Goal: Obtain resource: Download file/media

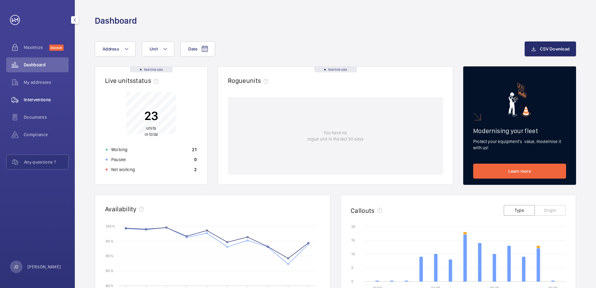
click at [37, 102] on span "Interventions" at bounding box center [46, 100] width 45 height 6
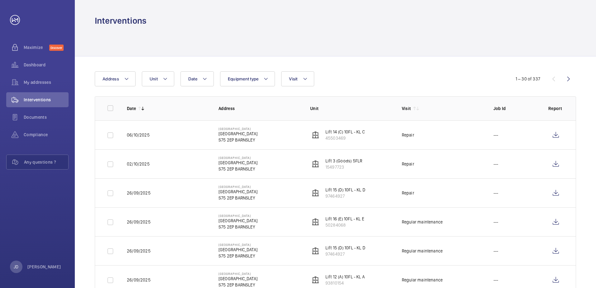
click at [143, 106] on mat-icon at bounding box center [142, 108] width 5 height 5
click at [305, 76] on mat-icon at bounding box center [304, 78] width 5 height 7
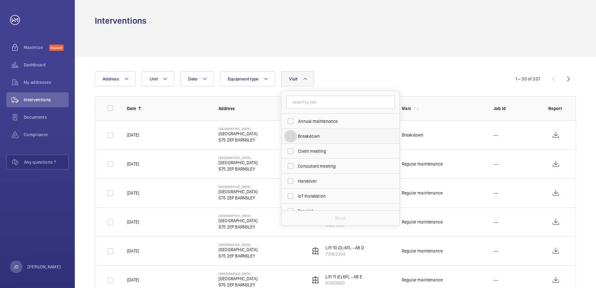
click at [289, 135] on input "Breakdown" at bounding box center [290, 136] width 12 height 12
checkbox input "true"
click at [421, 76] on div "Date Address Unit Equipment type Visit 1 Annual maintenance Breakdown Client me…" at bounding box center [298, 78] width 406 height 15
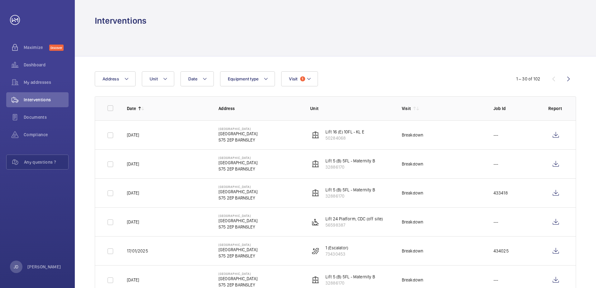
scroll to position [31, 0]
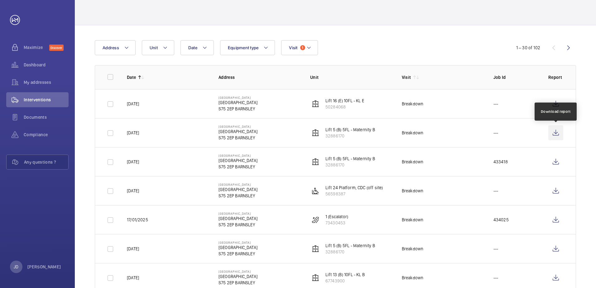
click at [556, 133] on wm-front-icon-button at bounding box center [555, 132] width 15 height 15
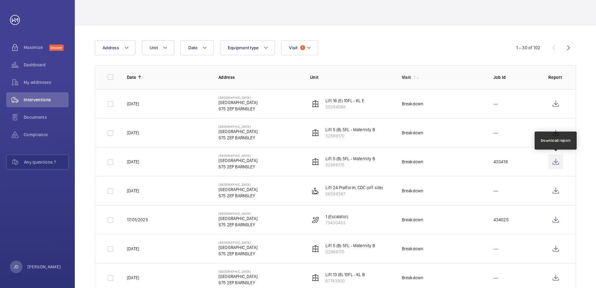
click at [553, 162] on wm-front-icon-button at bounding box center [555, 161] width 15 height 15
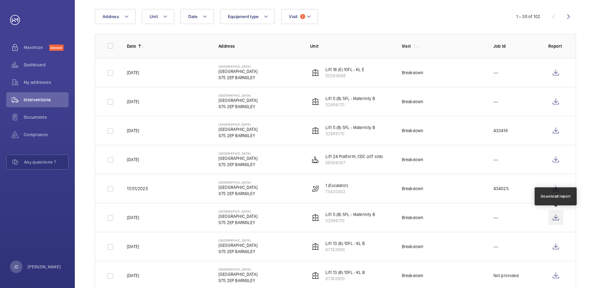
click at [557, 218] on wm-front-icon-button at bounding box center [555, 217] width 15 height 15
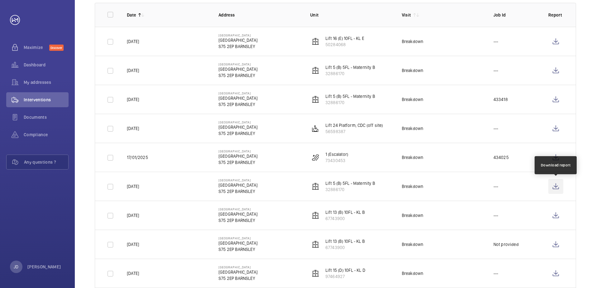
click at [554, 186] on wm-front-icon-button at bounding box center [555, 186] width 15 height 15
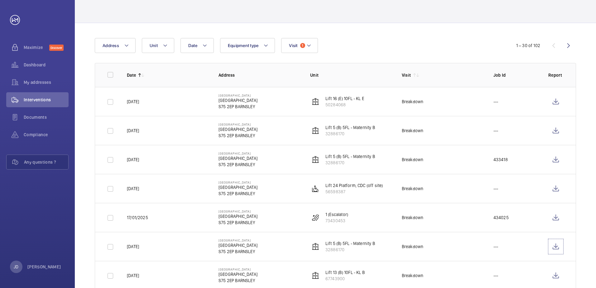
scroll to position [31, 0]
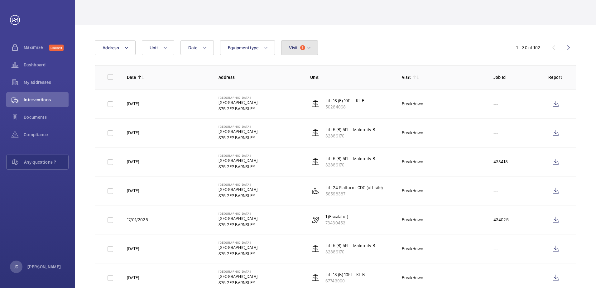
click at [310, 47] on mat-icon at bounding box center [308, 47] width 5 height 7
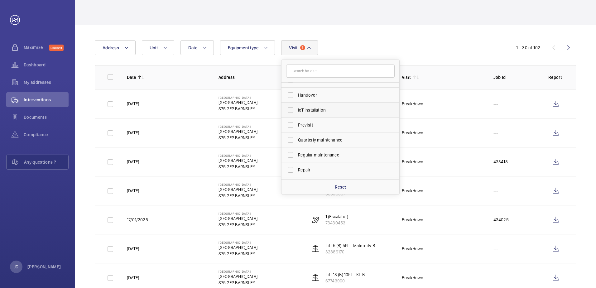
scroll to position [62, 0]
click at [304, 164] on span "Repair" at bounding box center [341, 162] width 86 height 6
click at [297, 164] on input "Repair" at bounding box center [290, 162] width 12 height 12
checkbox input "true"
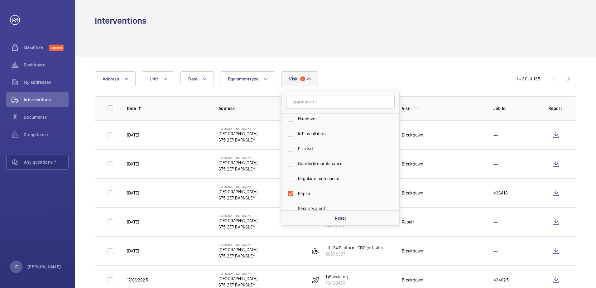
drag, startPoint x: 447, startPoint y: 82, endPoint x: 432, endPoint y: 106, distance: 27.9
click at [447, 82] on div "Date Address Unit Equipment type Visit 2 Breakdown Annual maintenance Client me…" at bounding box center [298, 78] width 406 height 15
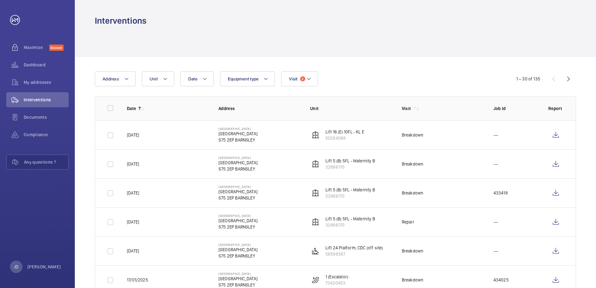
scroll to position [31, 0]
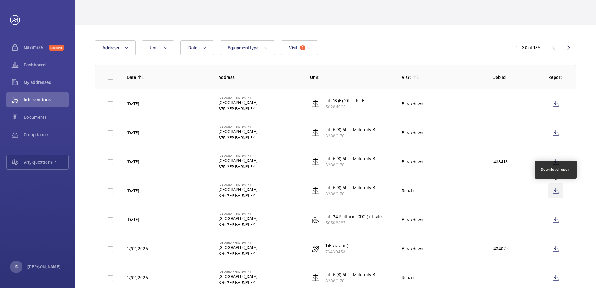
click at [558, 190] on wm-front-icon-button at bounding box center [555, 190] width 15 height 15
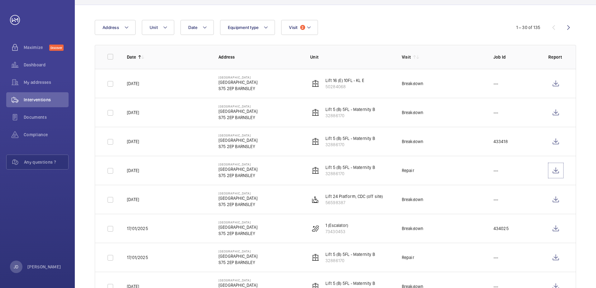
scroll to position [62, 0]
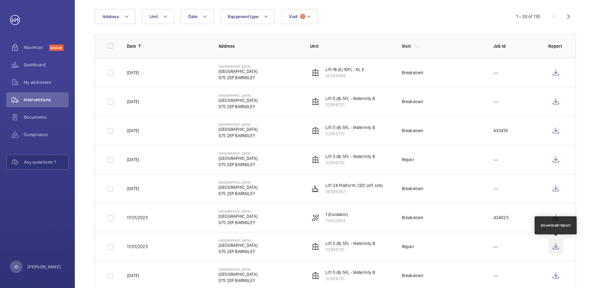
click at [555, 249] on wm-front-icon-button at bounding box center [555, 246] width 15 height 15
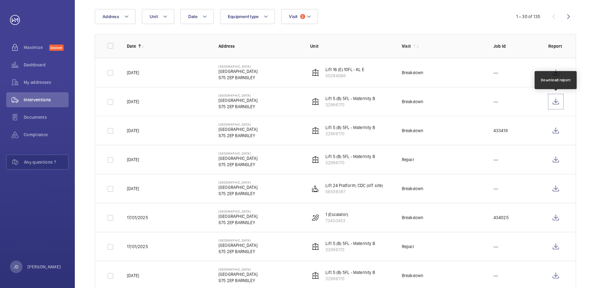
drag, startPoint x: 555, startPoint y: 102, endPoint x: 385, endPoint y: 102, distance: 170.1
click at [555, 102] on wm-front-icon-button at bounding box center [555, 101] width 15 height 15
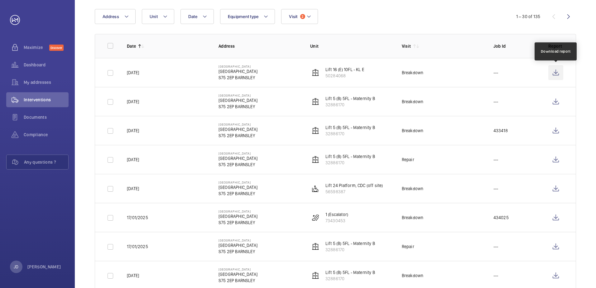
click at [557, 71] on wm-front-icon-button at bounding box center [555, 72] width 15 height 15
click at [556, 74] on wm-front-icon-button at bounding box center [555, 72] width 15 height 15
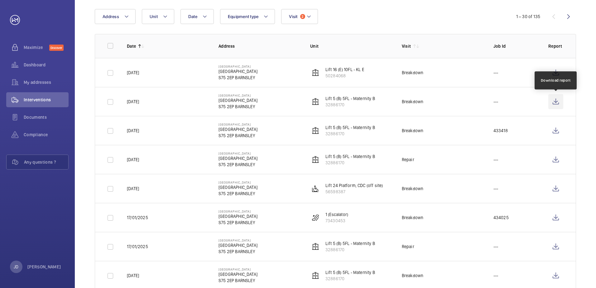
click at [554, 102] on wm-front-icon-button at bounding box center [555, 101] width 15 height 15
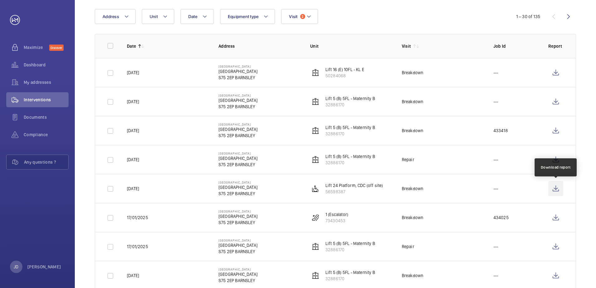
click at [556, 190] on wm-front-icon-button at bounding box center [555, 188] width 15 height 15
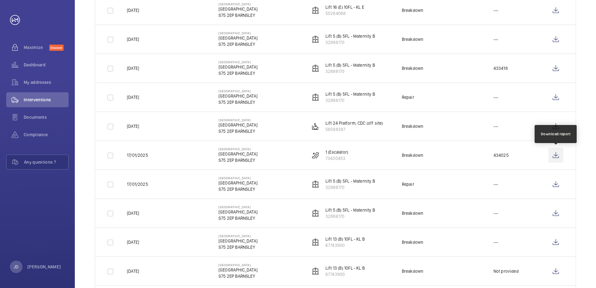
click at [556, 155] on wm-front-icon-button at bounding box center [555, 155] width 15 height 15
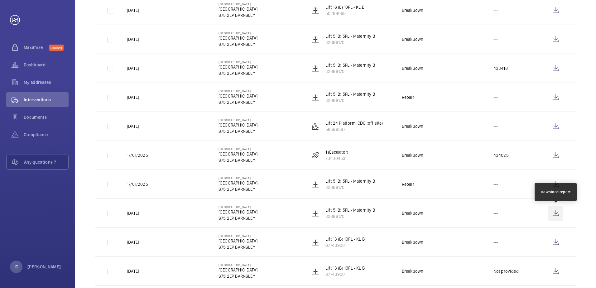
click at [555, 215] on wm-front-icon-button at bounding box center [555, 213] width 15 height 15
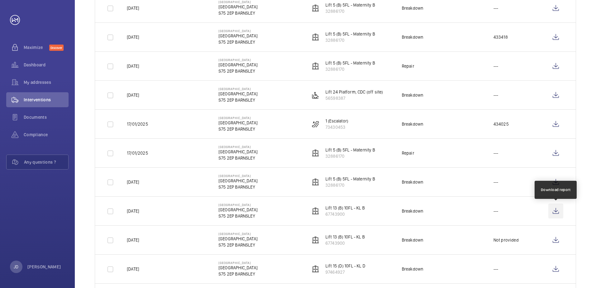
click at [559, 212] on wm-front-icon-button at bounding box center [555, 210] width 15 height 15
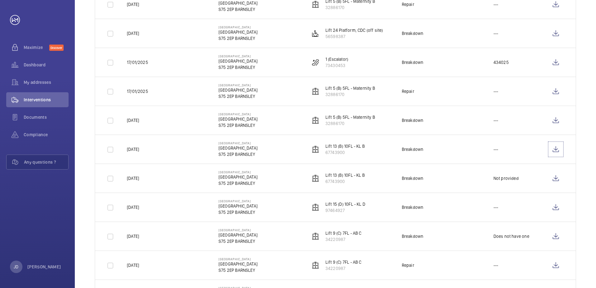
scroll to position [218, 0]
click at [557, 177] on wm-front-icon-button at bounding box center [555, 177] width 15 height 15
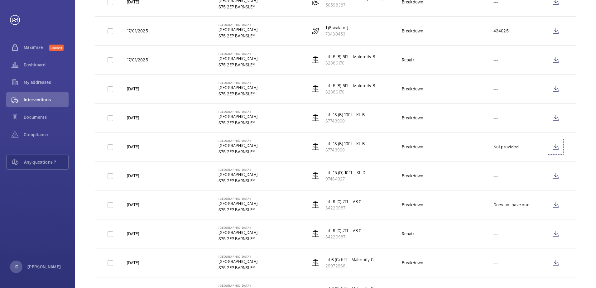
scroll to position [249, 0]
click at [558, 177] on wm-front-icon-button at bounding box center [555, 175] width 15 height 15
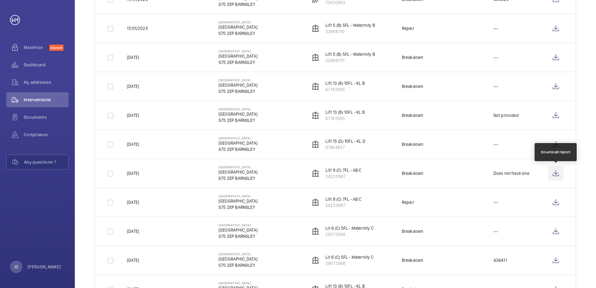
click at [555, 173] on wm-front-icon-button at bounding box center [555, 173] width 15 height 15
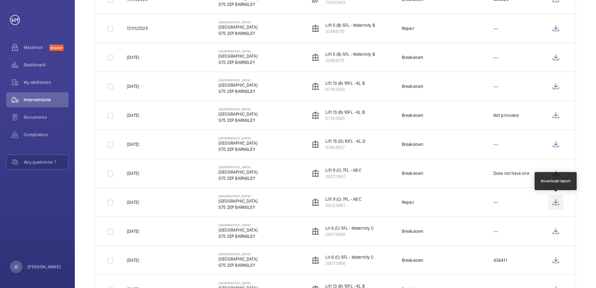
click at [555, 202] on wm-front-icon-button at bounding box center [555, 202] width 15 height 15
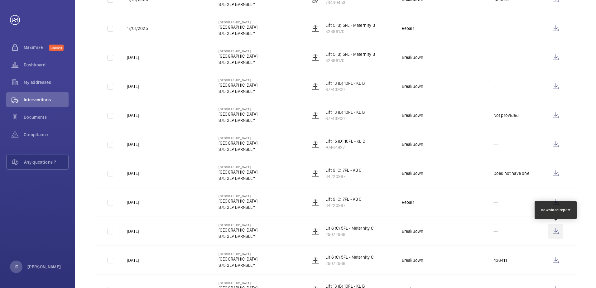
click at [557, 231] on wm-front-icon-button at bounding box center [555, 231] width 15 height 15
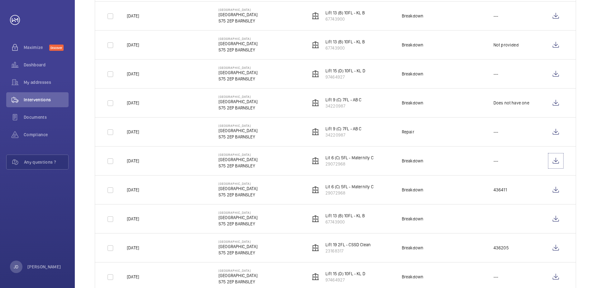
scroll to position [374, 0]
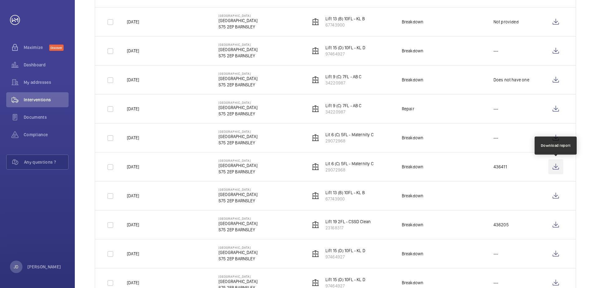
click at [556, 169] on wm-front-icon-button at bounding box center [555, 166] width 15 height 15
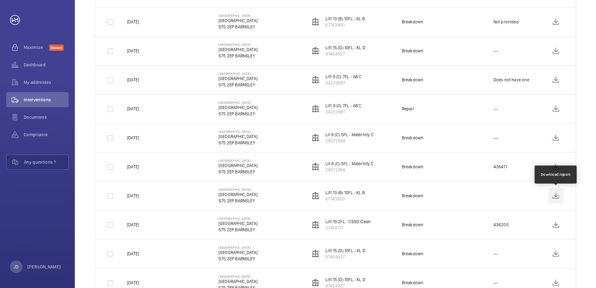
click at [553, 194] on wm-front-icon-button at bounding box center [555, 195] width 15 height 15
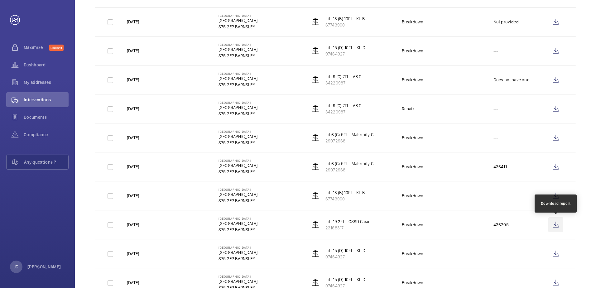
click at [556, 226] on wm-front-icon-button at bounding box center [555, 224] width 15 height 15
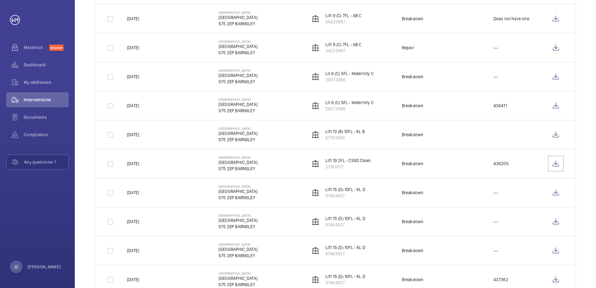
scroll to position [436, 0]
click at [554, 191] on wm-front-icon-button at bounding box center [555, 191] width 15 height 15
click at [557, 220] on wm-front-icon-button at bounding box center [555, 220] width 15 height 15
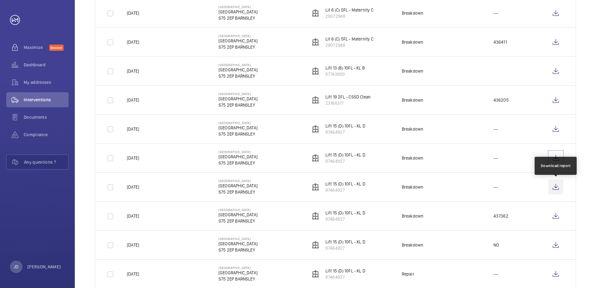
scroll to position [530, 0]
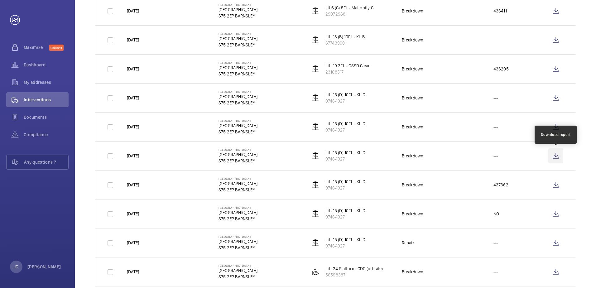
click at [555, 155] on wm-front-icon-button at bounding box center [555, 155] width 15 height 15
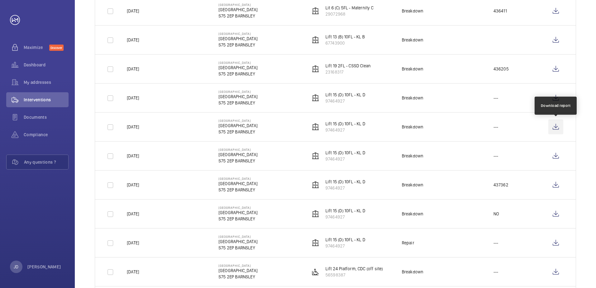
click at [555, 129] on wm-front-icon-button at bounding box center [555, 126] width 15 height 15
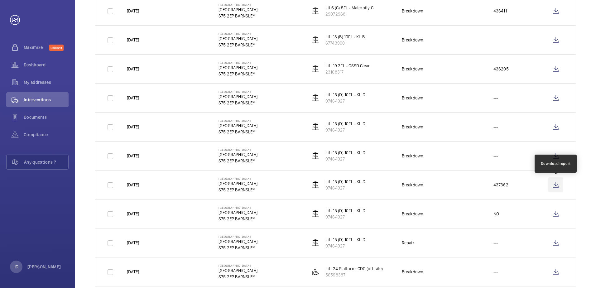
click at [557, 186] on wm-front-icon-button at bounding box center [555, 184] width 15 height 15
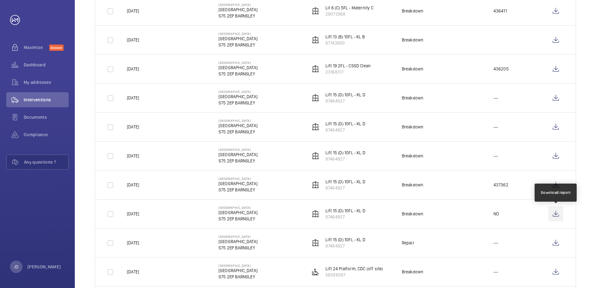
click at [557, 215] on wm-front-icon-button at bounding box center [555, 213] width 15 height 15
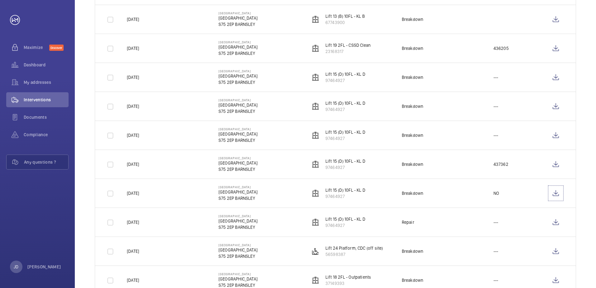
scroll to position [561, 0]
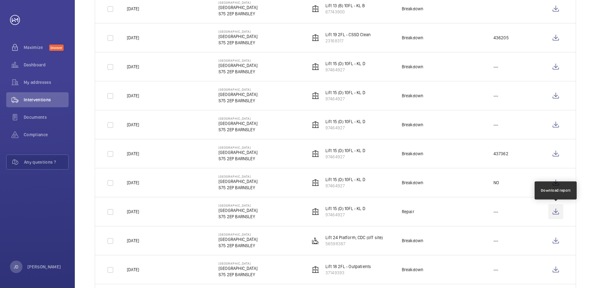
click at [554, 212] on wm-front-icon-button at bounding box center [555, 211] width 15 height 15
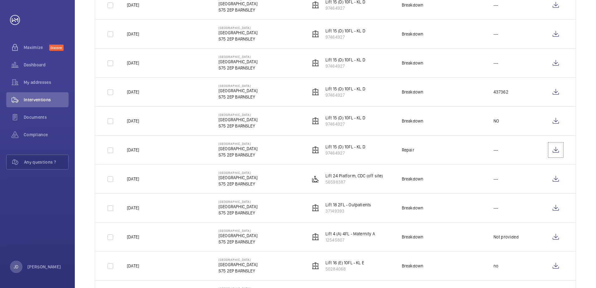
scroll to position [623, 0]
click at [557, 178] on wm-front-icon-button at bounding box center [555, 178] width 15 height 15
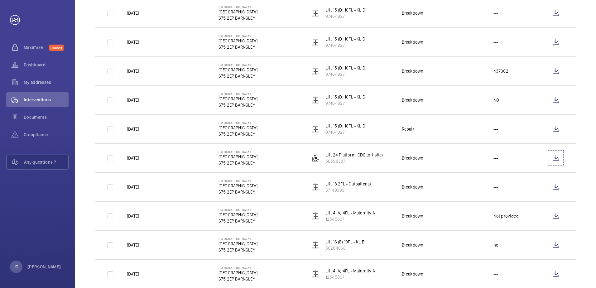
scroll to position [654, 0]
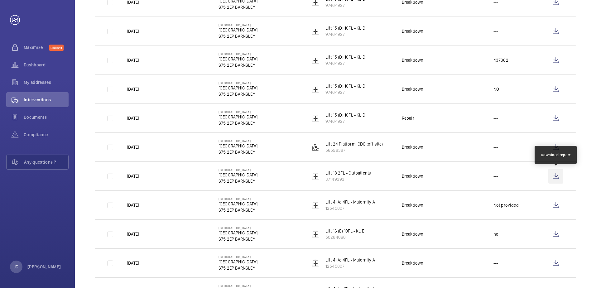
click at [556, 175] on wm-front-icon-button at bounding box center [555, 176] width 15 height 15
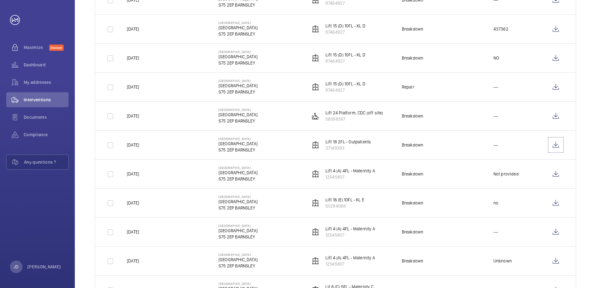
scroll to position [716, 0]
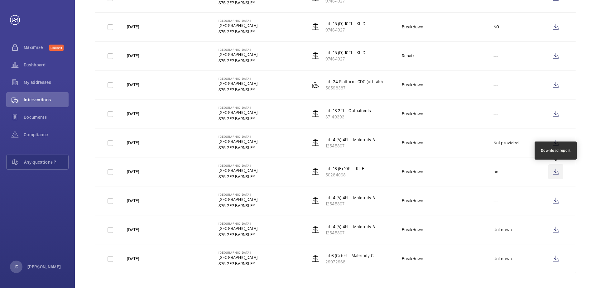
click at [555, 171] on wm-front-icon-button at bounding box center [555, 171] width 15 height 15
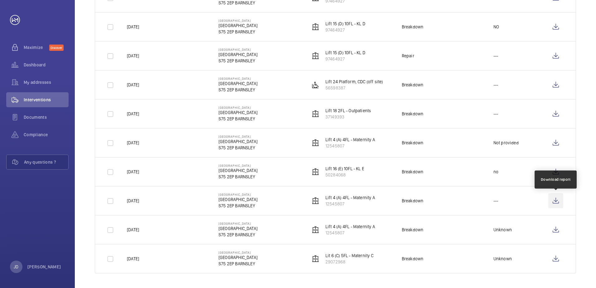
click at [556, 202] on wm-front-icon-button at bounding box center [555, 200] width 15 height 15
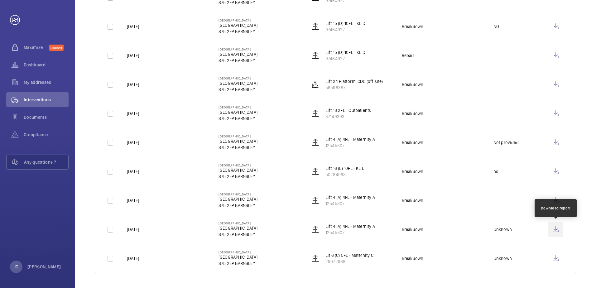
click at [553, 229] on wm-front-icon-button at bounding box center [555, 229] width 15 height 15
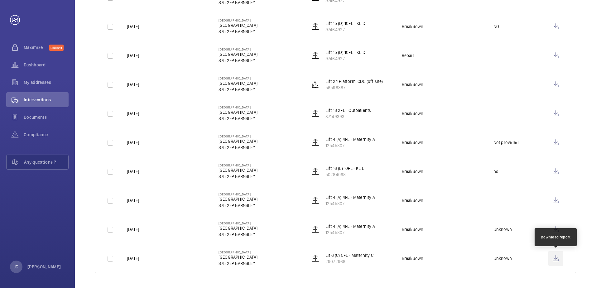
click at [554, 259] on wm-front-icon-button at bounding box center [555, 258] width 15 height 15
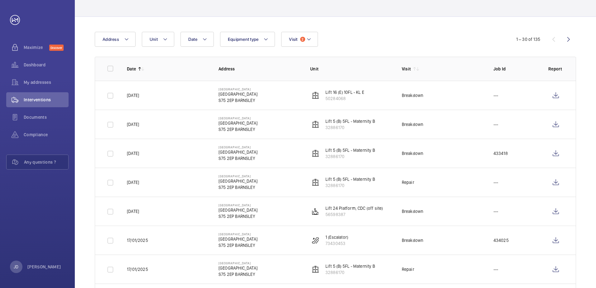
scroll to position [0, 0]
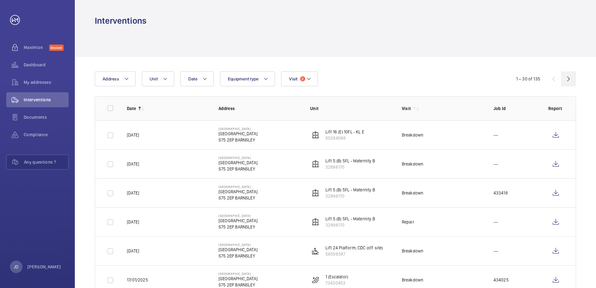
click at [568, 77] on wm-front-icon-button at bounding box center [568, 78] width 15 height 15
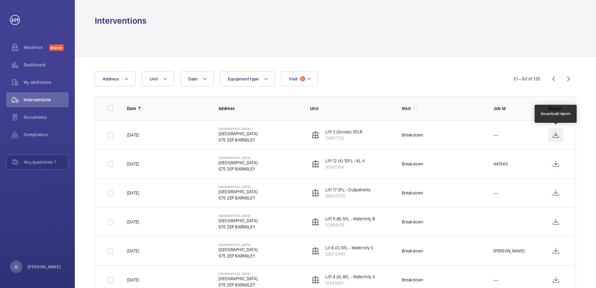
click at [555, 134] on wm-front-icon-button at bounding box center [555, 134] width 15 height 15
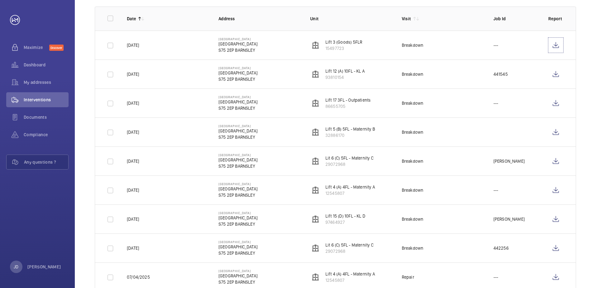
scroll to position [93, 0]
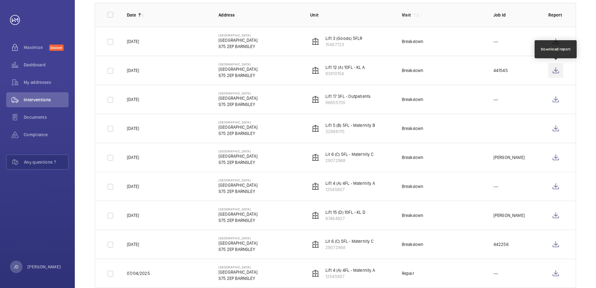
click at [554, 68] on wm-front-icon-button at bounding box center [555, 70] width 15 height 15
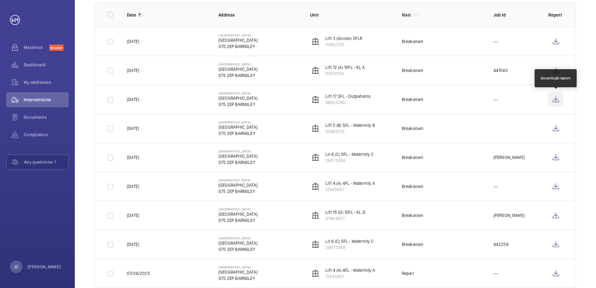
click at [555, 98] on wm-front-icon-button at bounding box center [555, 99] width 15 height 15
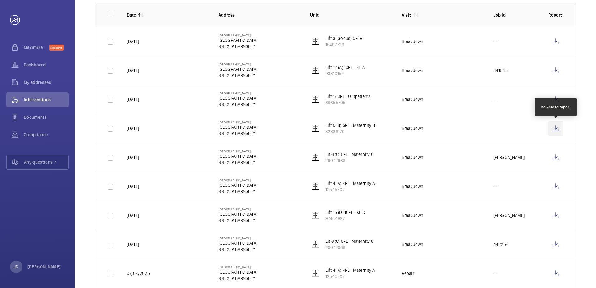
click at [556, 129] on wm-front-icon-button at bounding box center [555, 128] width 15 height 15
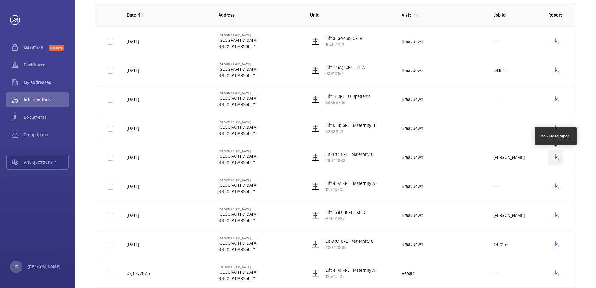
click at [558, 158] on wm-front-icon-button at bounding box center [555, 157] width 15 height 15
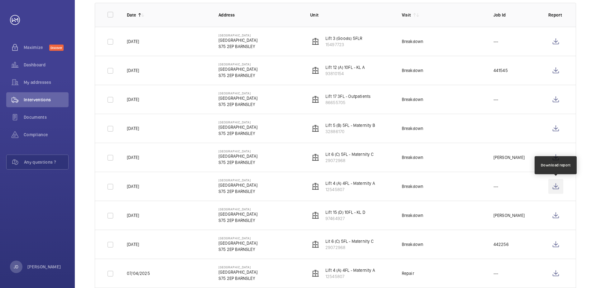
click at [554, 188] on wm-front-icon-button at bounding box center [555, 186] width 15 height 15
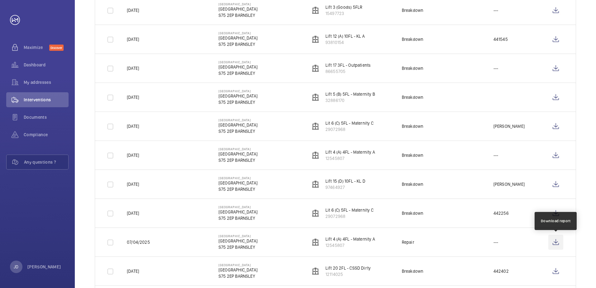
click at [554, 241] on wm-front-icon-button at bounding box center [555, 242] width 15 height 15
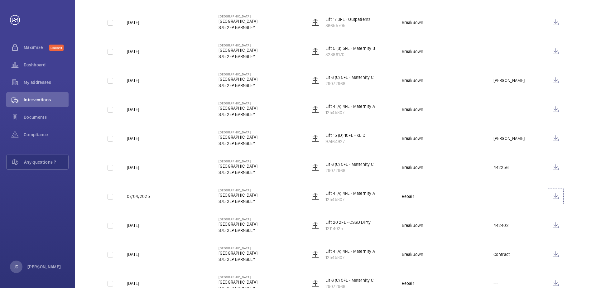
scroll to position [187, 0]
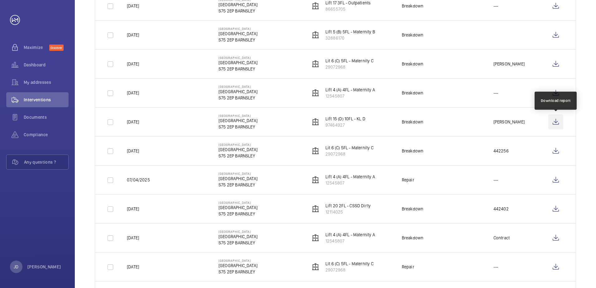
click at [554, 122] on wm-front-icon-button at bounding box center [555, 121] width 15 height 15
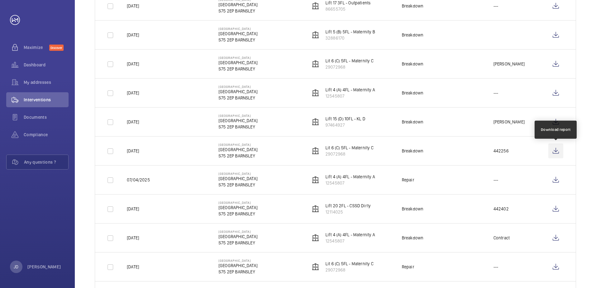
click at [559, 150] on wm-front-icon-button at bounding box center [555, 150] width 15 height 15
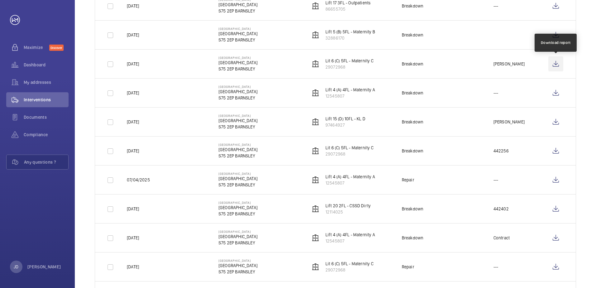
click at [558, 65] on wm-front-icon-button at bounding box center [555, 63] width 15 height 15
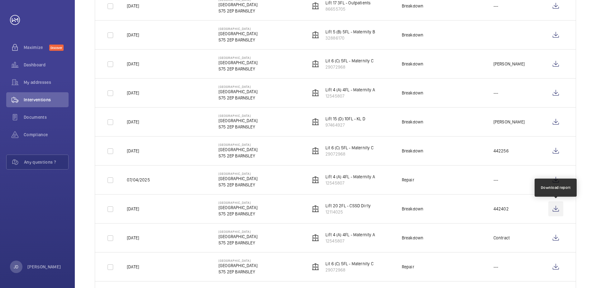
click at [555, 211] on wm-front-icon-button at bounding box center [555, 208] width 15 height 15
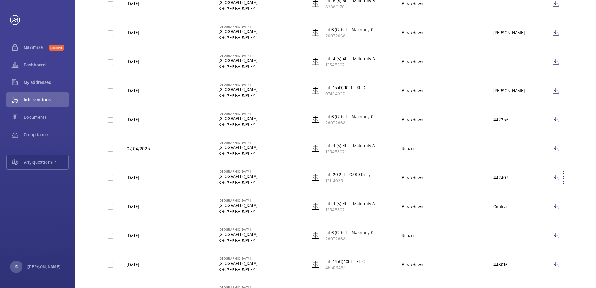
scroll to position [249, 0]
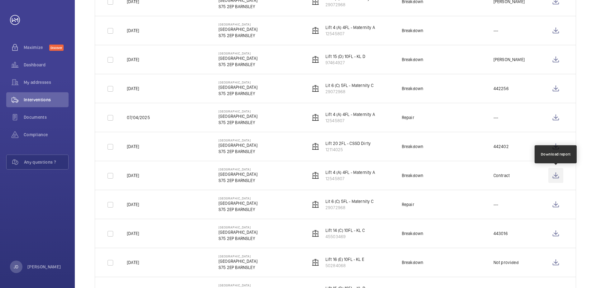
click at [556, 175] on wm-front-icon-button at bounding box center [555, 175] width 15 height 15
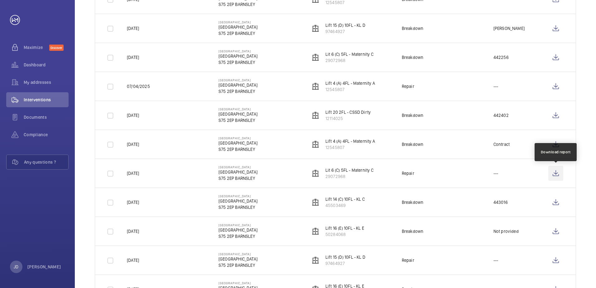
click at [551, 175] on wm-front-icon-button at bounding box center [555, 173] width 15 height 15
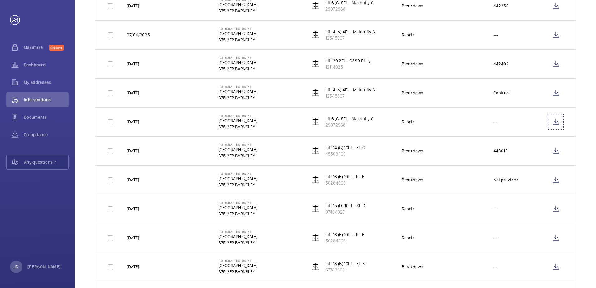
scroll to position [343, 0]
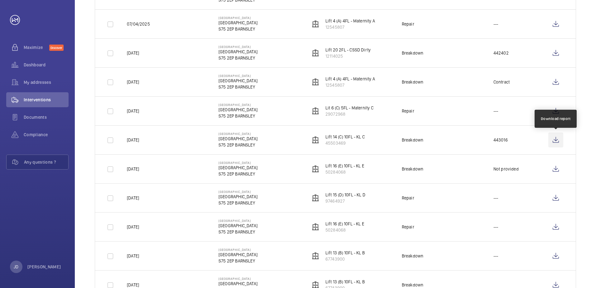
click at [554, 138] on wm-front-icon-button at bounding box center [555, 139] width 15 height 15
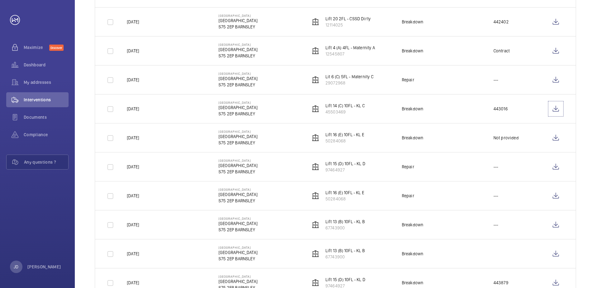
scroll to position [405, 0]
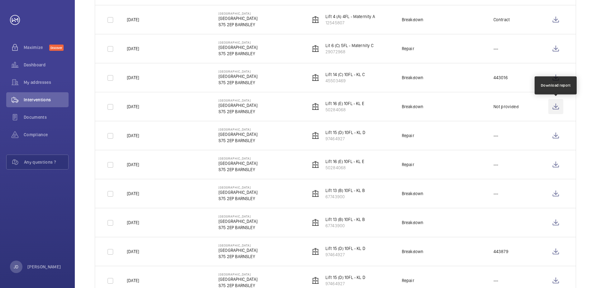
click at [558, 106] on wm-front-icon-button at bounding box center [555, 106] width 15 height 15
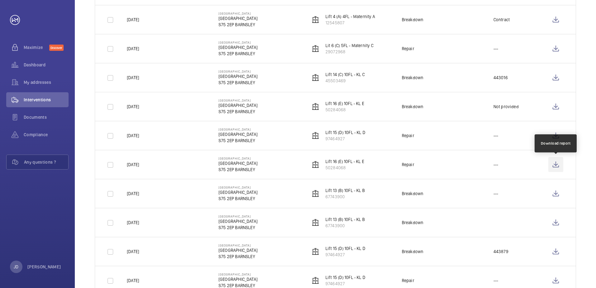
click at [556, 164] on wm-front-icon-button at bounding box center [555, 164] width 15 height 15
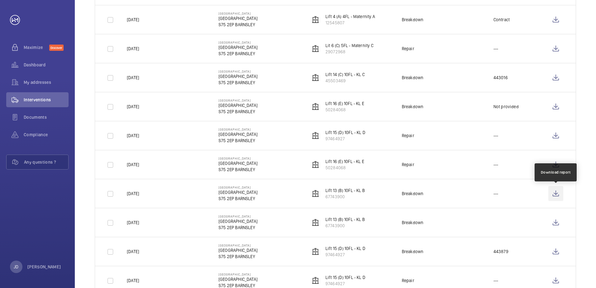
click at [559, 197] on wm-front-icon-button at bounding box center [555, 193] width 15 height 15
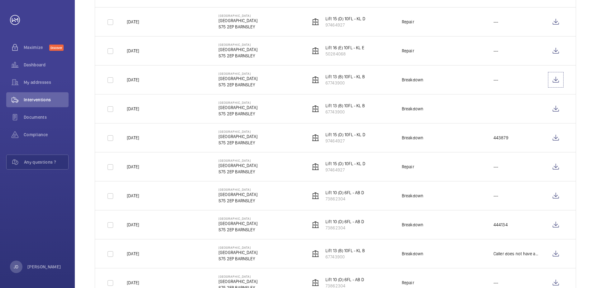
scroll to position [530, 0]
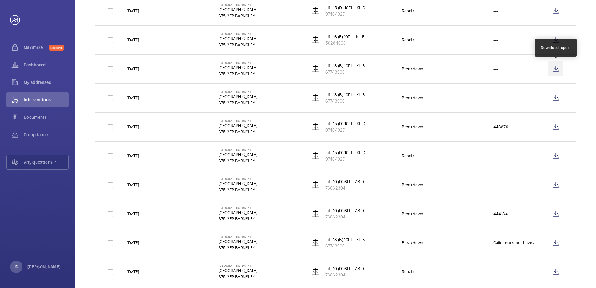
click at [553, 68] on wm-front-icon-button at bounding box center [555, 68] width 15 height 15
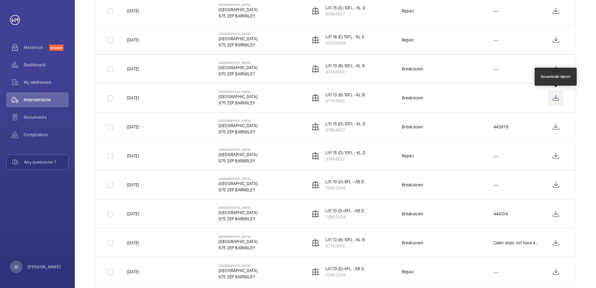
click at [558, 96] on wm-front-icon-button at bounding box center [555, 97] width 15 height 15
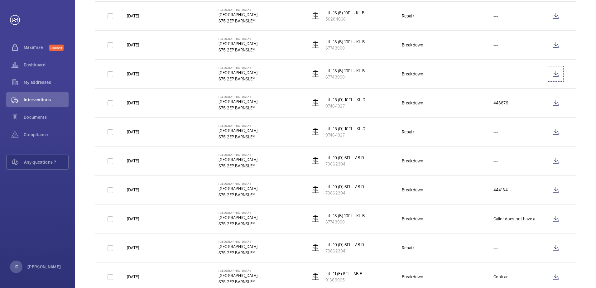
scroll to position [561, 0]
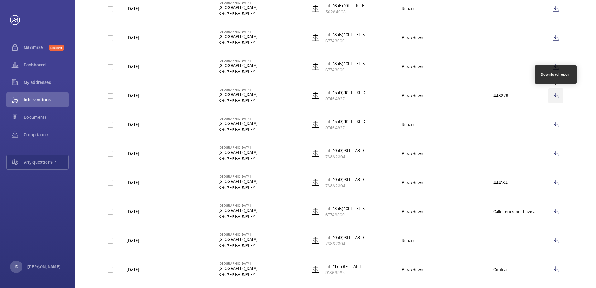
click at [556, 94] on wm-front-icon-button at bounding box center [555, 95] width 15 height 15
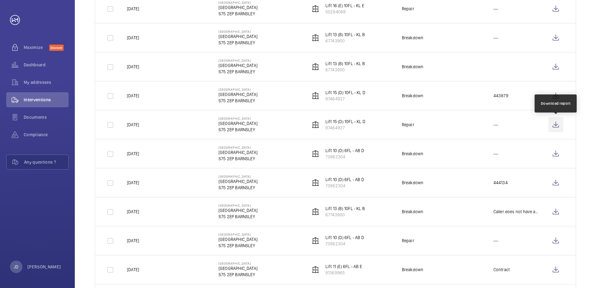
click at [555, 125] on wm-front-icon-button at bounding box center [555, 124] width 15 height 15
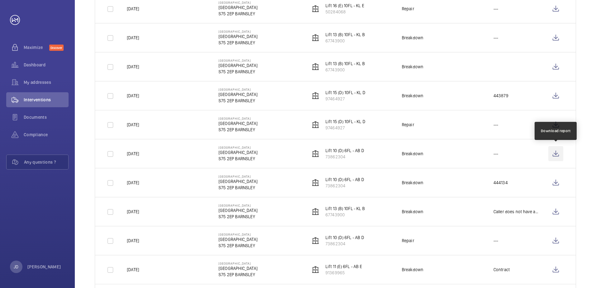
click at [559, 156] on wm-front-icon-button at bounding box center [555, 153] width 15 height 15
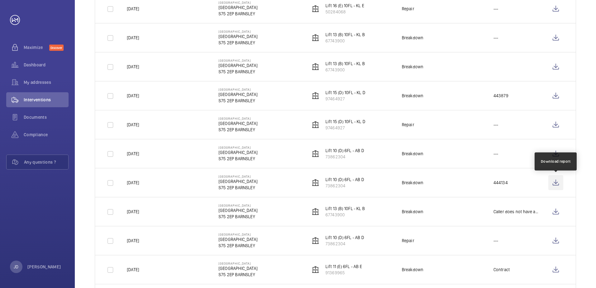
click at [557, 181] on wm-front-icon-button at bounding box center [555, 182] width 15 height 15
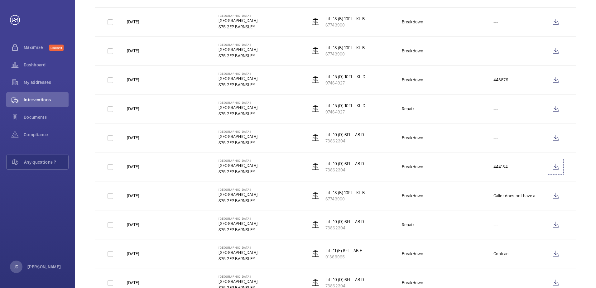
scroll to position [592, 0]
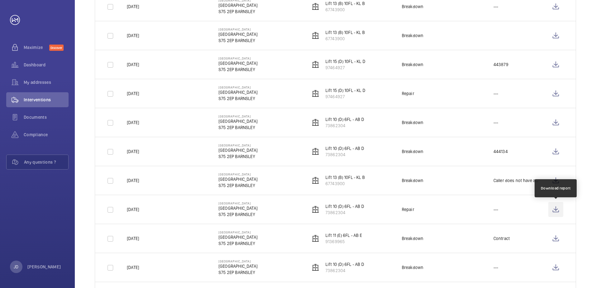
click at [555, 210] on wm-front-icon-button at bounding box center [555, 209] width 15 height 15
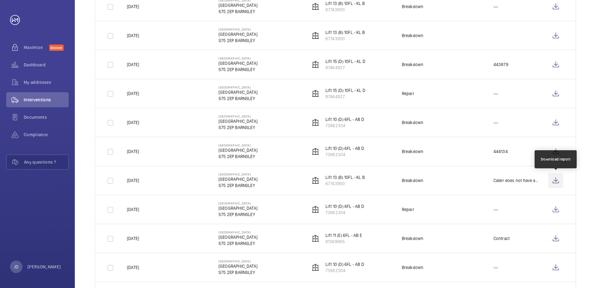
click at [557, 180] on wm-front-icon-button at bounding box center [555, 180] width 15 height 15
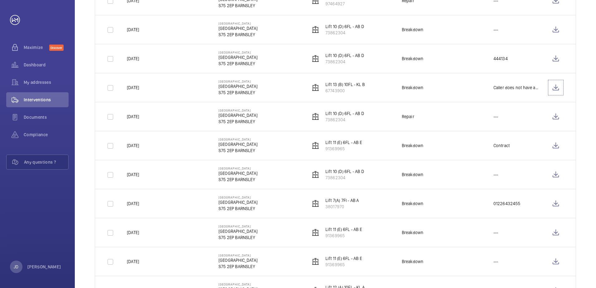
scroll to position [685, 0]
click at [521, 146] on td "Contract" at bounding box center [510, 144] width 55 height 29
click at [555, 145] on wm-front-icon-button at bounding box center [555, 144] width 15 height 15
click at [554, 173] on wm-front-icon-button at bounding box center [555, 173] width 15 height 15
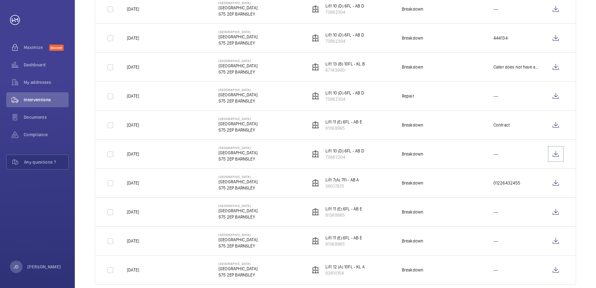
scroll to position [717, 0]
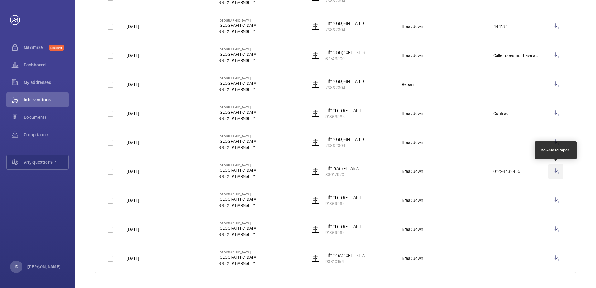
click at [555, 173] on wm-front-icon-button at bounding box center [555, 171] width 15 height 15
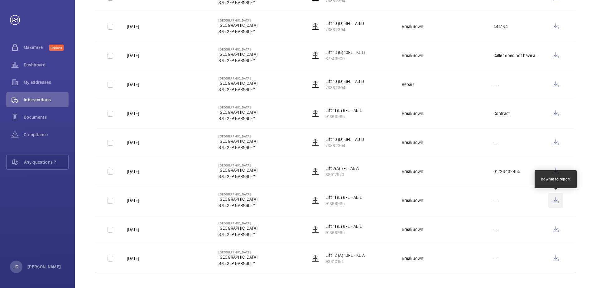
click at [554, 199] on wm-front-icon-button at bounding box center [555, 200] width 15 height 15
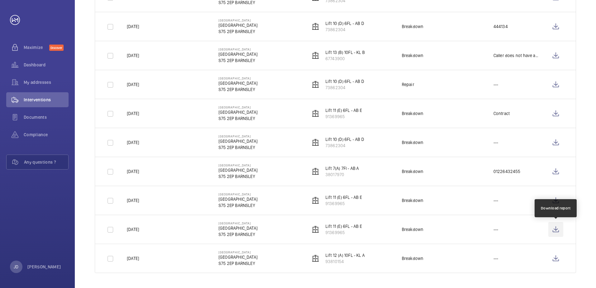
click at [552, 229] on wm-front-icon-button at bounding box center [555, 229] width 15 height 15
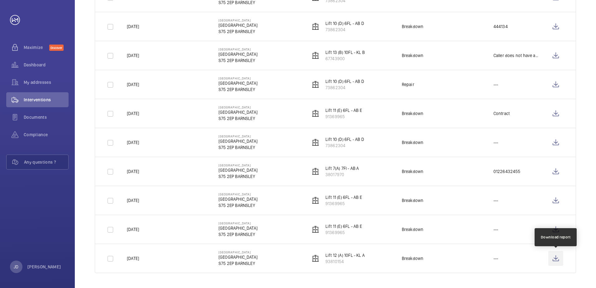
click at [555, 258] on wm-front-icon-button at bounding box center [555, 258] width 15 height 15
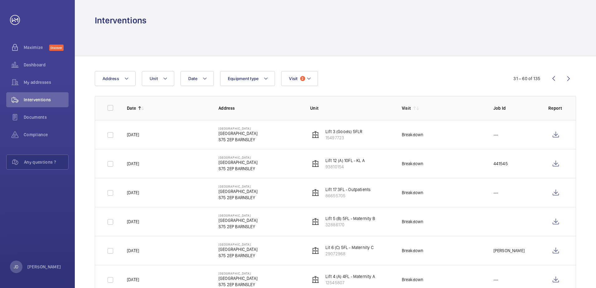
scroll to position [0, 0]
click at [568, 79] on wm-front-icon-button at bounding box center [568, 78] width 15 height 15
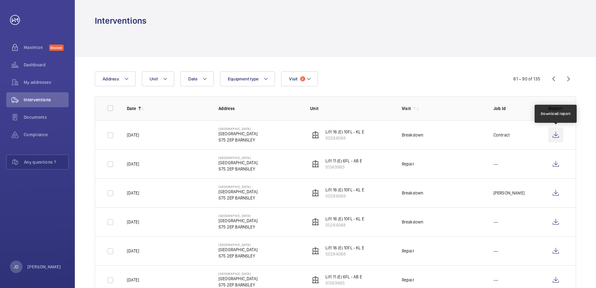
click at [554, 135] on wm-front-icon-button at bounding box center [555, 134] width 15 height 15
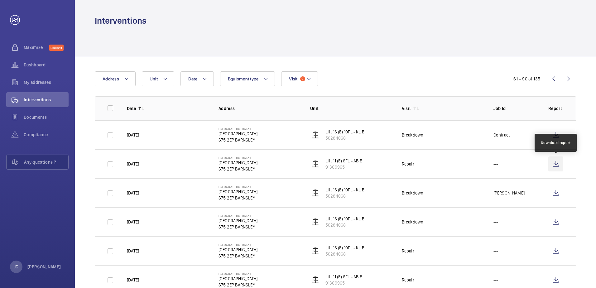
click at [551, 163] on wm-front-icon-button at bounding box center [555, 163] width 15 height 15
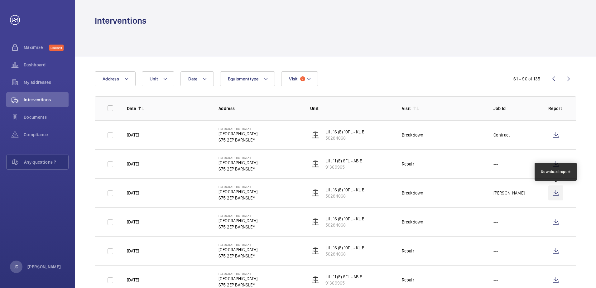
click at [552, 192] on wm-front-icon-button at bounding box center [555, 192] width 15 height 15
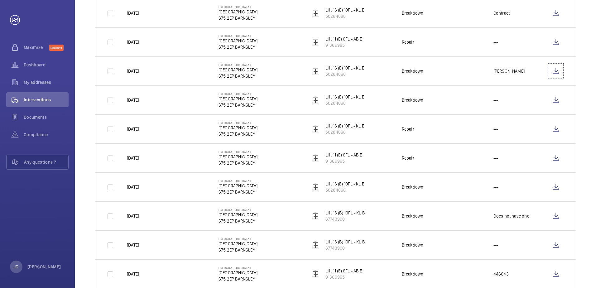
scroll to position [125, 0]
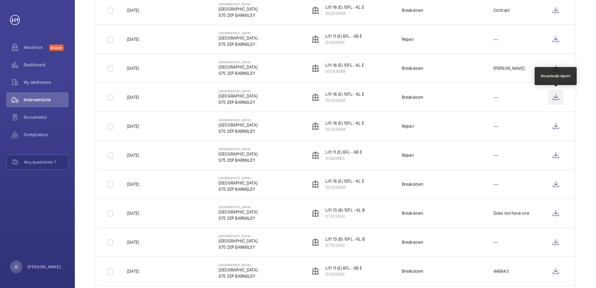
click at [554, 98] on wm-front-icon-button at bounding box center [555, 97] width 15 height 15
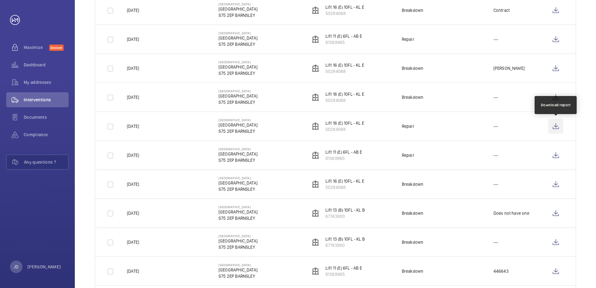
click at [555, 126] on wm-front-icon-button at bounding box center [555, 126] width 15 height 15
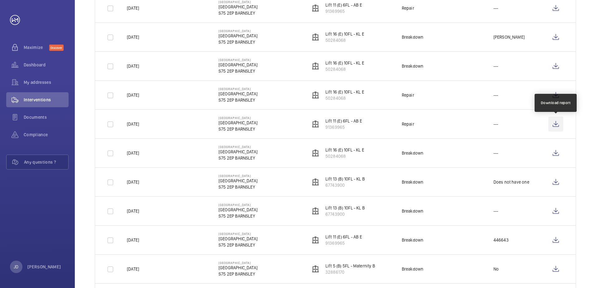
click at [554, 124] on wm-front-icon-button at bounding box center [555, 124] width 15 height 15
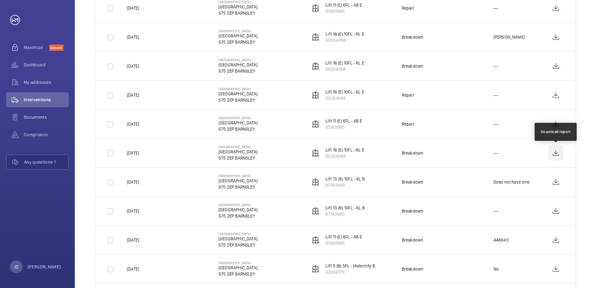
click at [552, 152] on wm-front-icon-button at bounding box center [555, 152] width 15 height 15
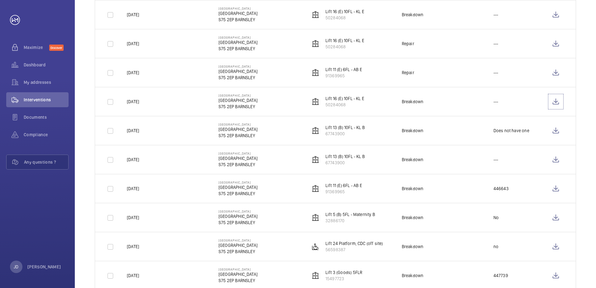
scroll to position [218, 0]
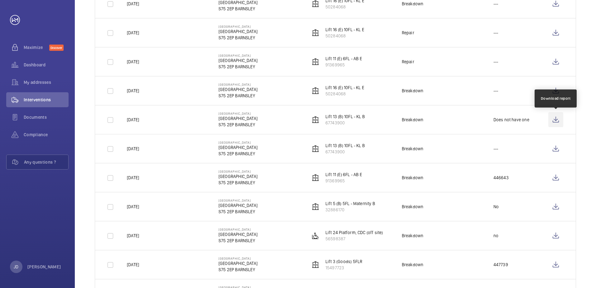
click at [556, 121] on wm-front-icon-button at bounding box center [555, 119] width 15 height 15
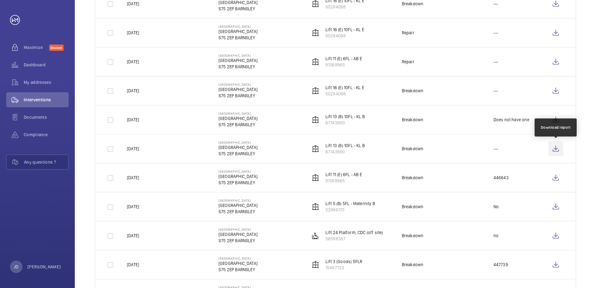
click at [556, 147] on wm-front-icon-button at bounding box center [555, 148] width 15 height 15
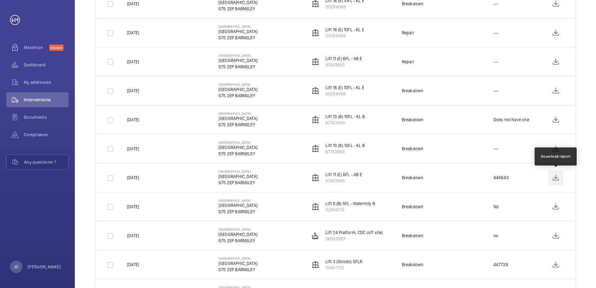
click at [554, 179] on wm-front-icon-button at bounding box center [555, 177] width 15 height 15
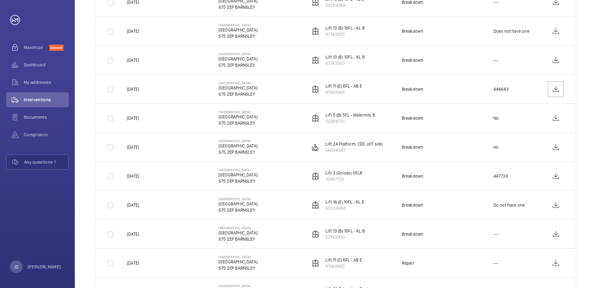
scroll to position [312, 0]
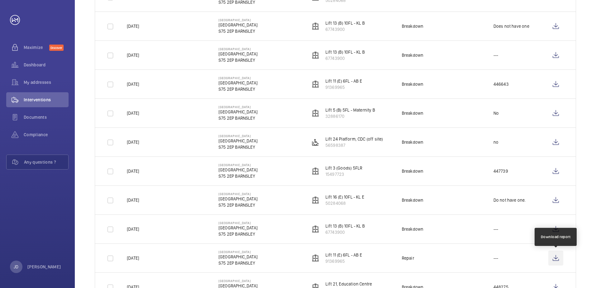
click at [554, 257] on wm-front-icon-button at bounding box center [555, 257] width 15 height 15
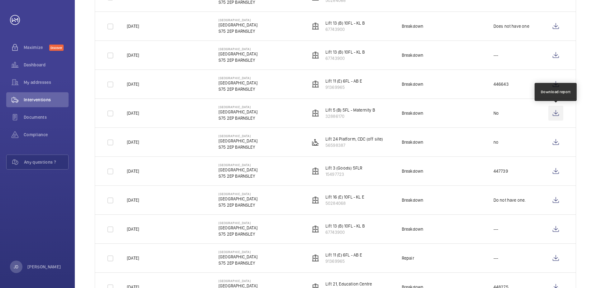
click at [554, 112] on wm-front-icon-button at bounding box center [555, 113] width 15 height 15
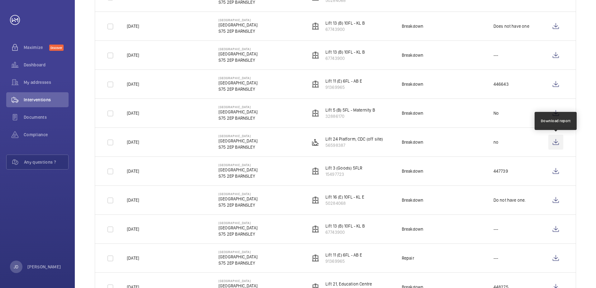
click at [557, 146] on wm-front-icon-button at bounding box center [555, 142] width 15 height 15
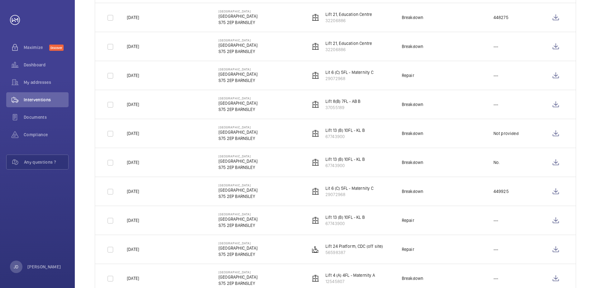
scroll to position [592, 0]
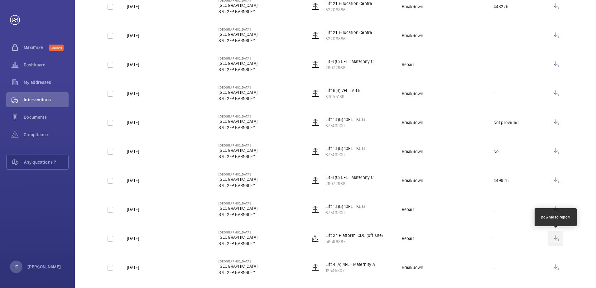
click at [553, 237] on wm-front-icon-button at bounding box center [555, 238] width 15 height 15
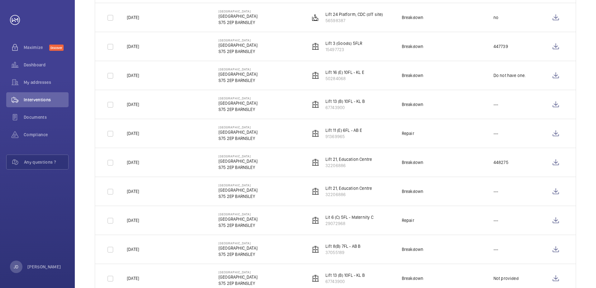
scroll to position [405, 0]
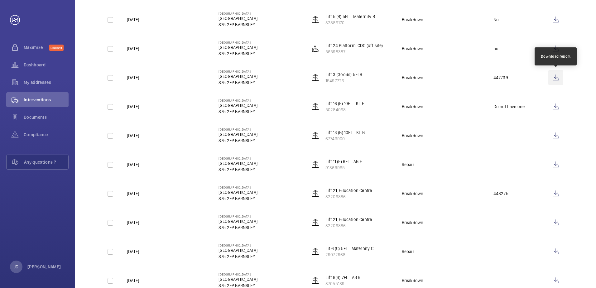
click at [558, 77] on wm-front-icon-button at bounding box center [555, 77] width 15 height 15
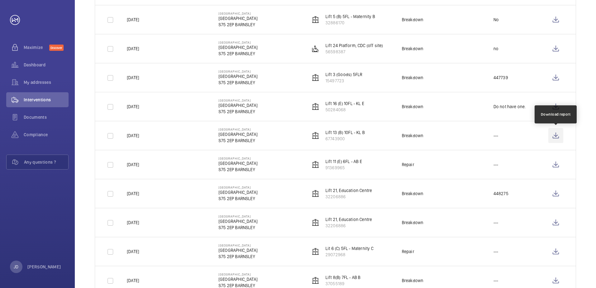
click at [557, 136] on wm-front-icon-button at bounding box center [555, 135] width 15 height 15
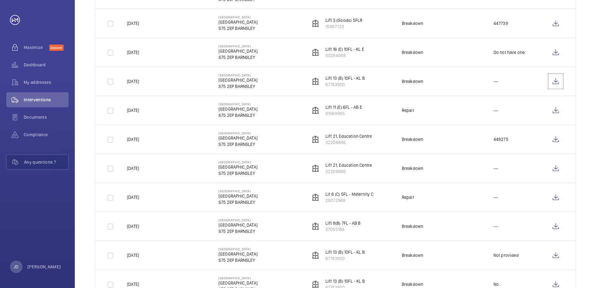
scroll to position [467, 0]
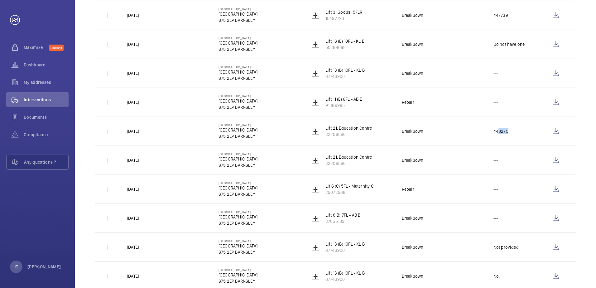
drag, startPoint x: 505, startPoint y: 132, endPoint x: 495, endPoint y: 130, distance: 10.1
click at [495, 130] on p "448275" at bounding box center [500, 131] width 15 height 6
